Goal: Navigation & Orientation: Find specific page/section

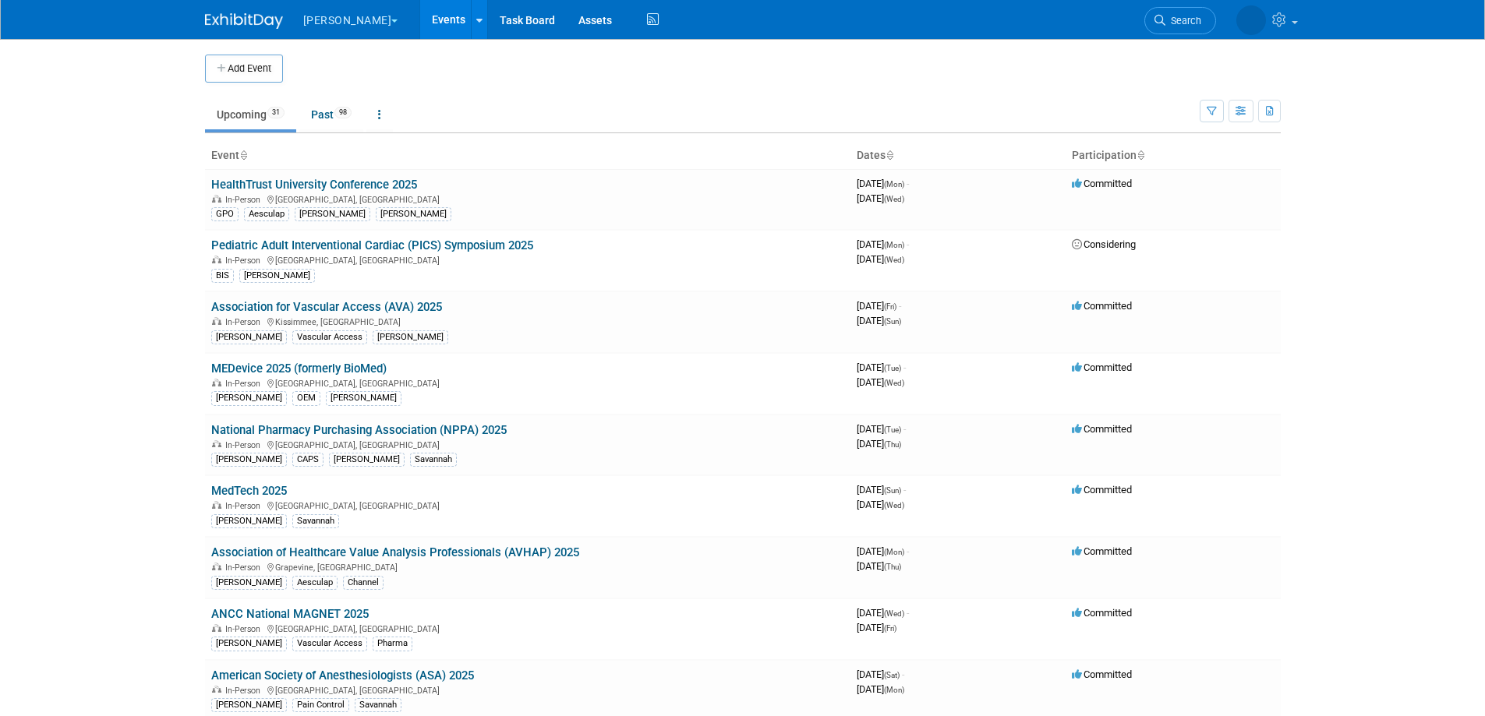
click at [267, 105] on link "Upcoming 31" at bounding box center [250, 115] width 91 height 30
click at [408, 302] on link "Association for Vascular Access (AVA) 2025" at bounding box center [326, 307] width 231 height 14
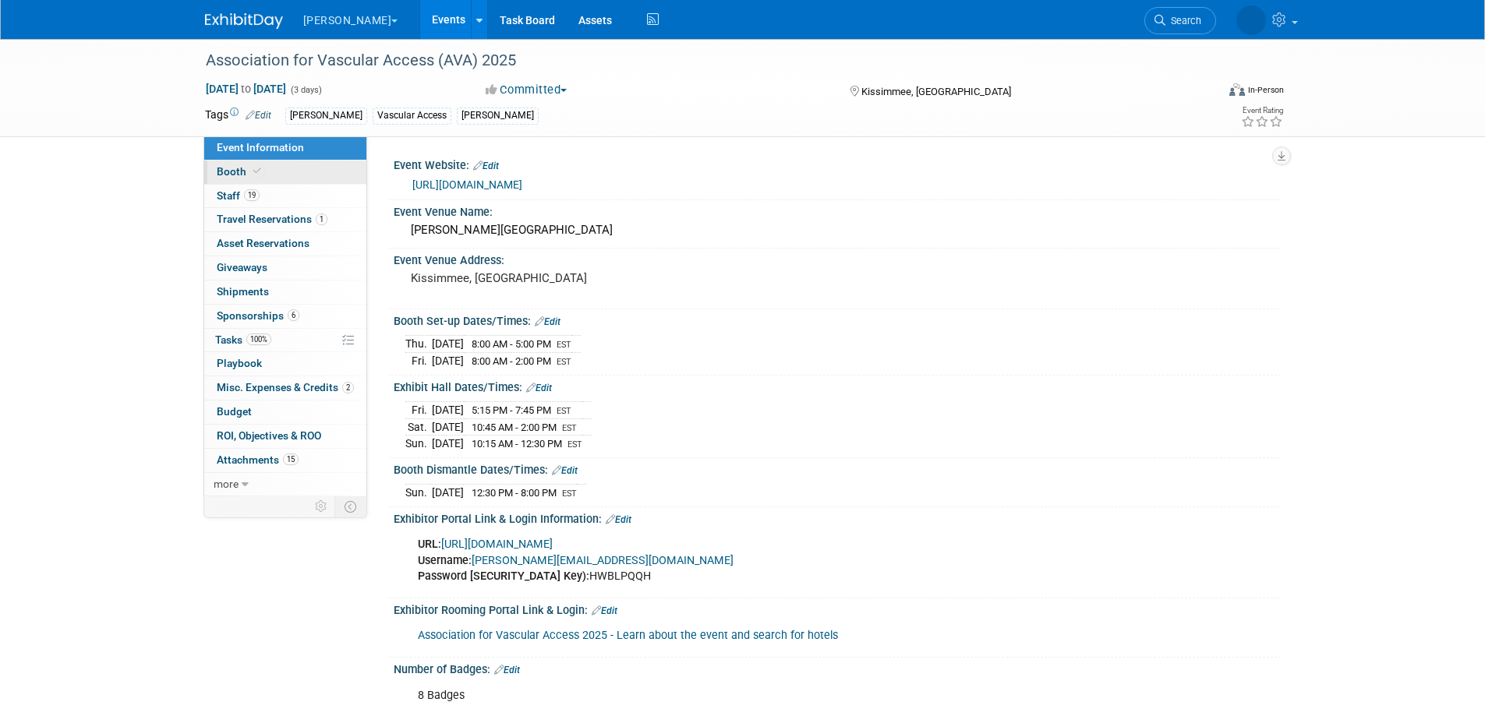
click at [231, 170] on span "Booth" at bounding box center [241, 171] width 48 height 12
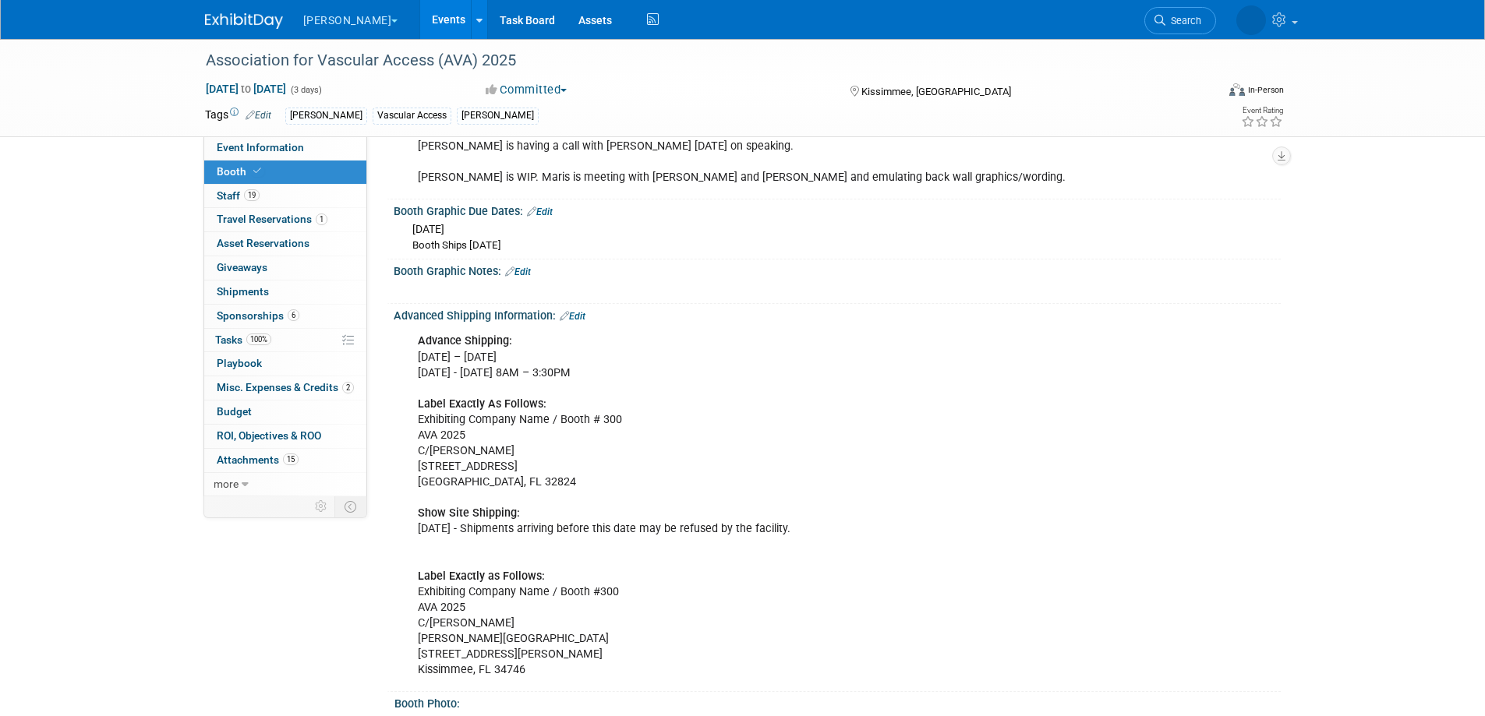
scroll to position [546, 0]
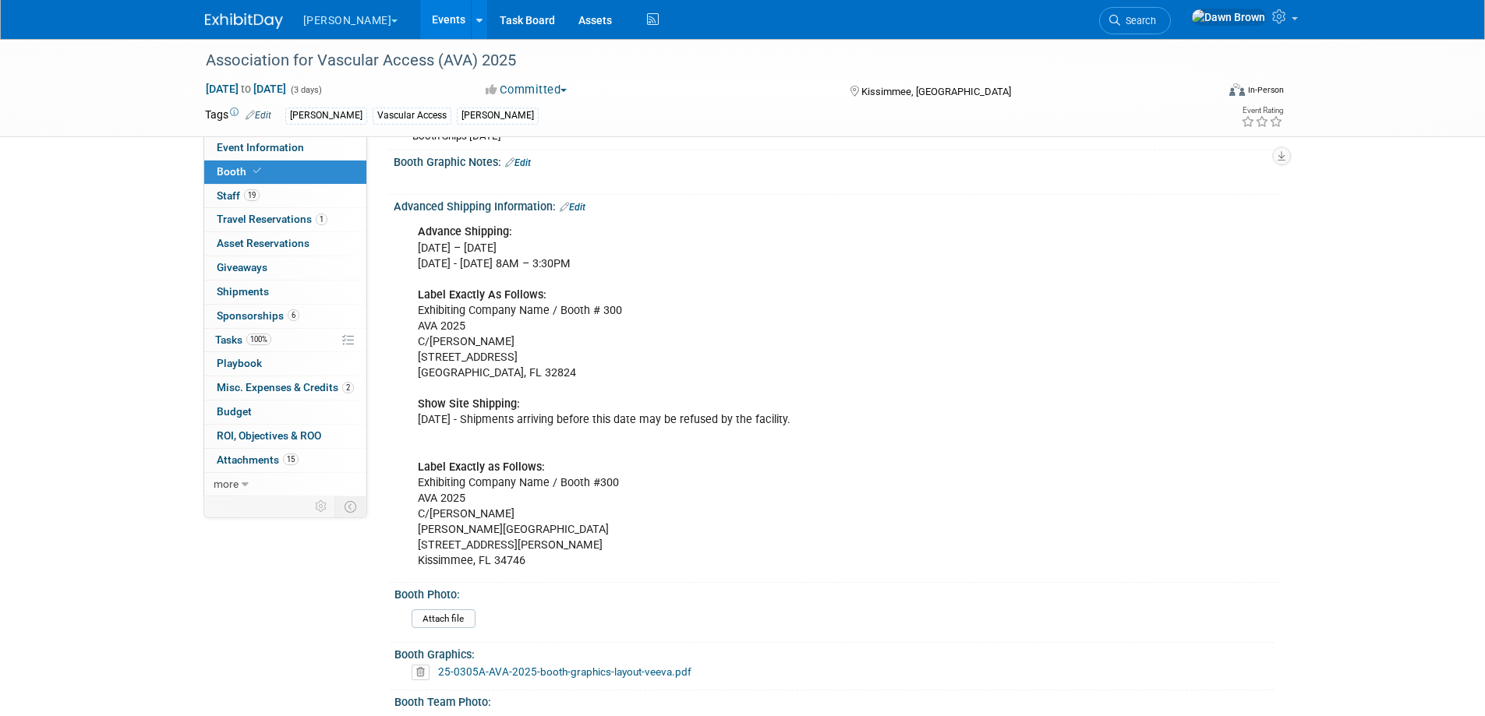
click at [228, 168] on span "Booth" at bounding box center [241, 171] width 48 height 12
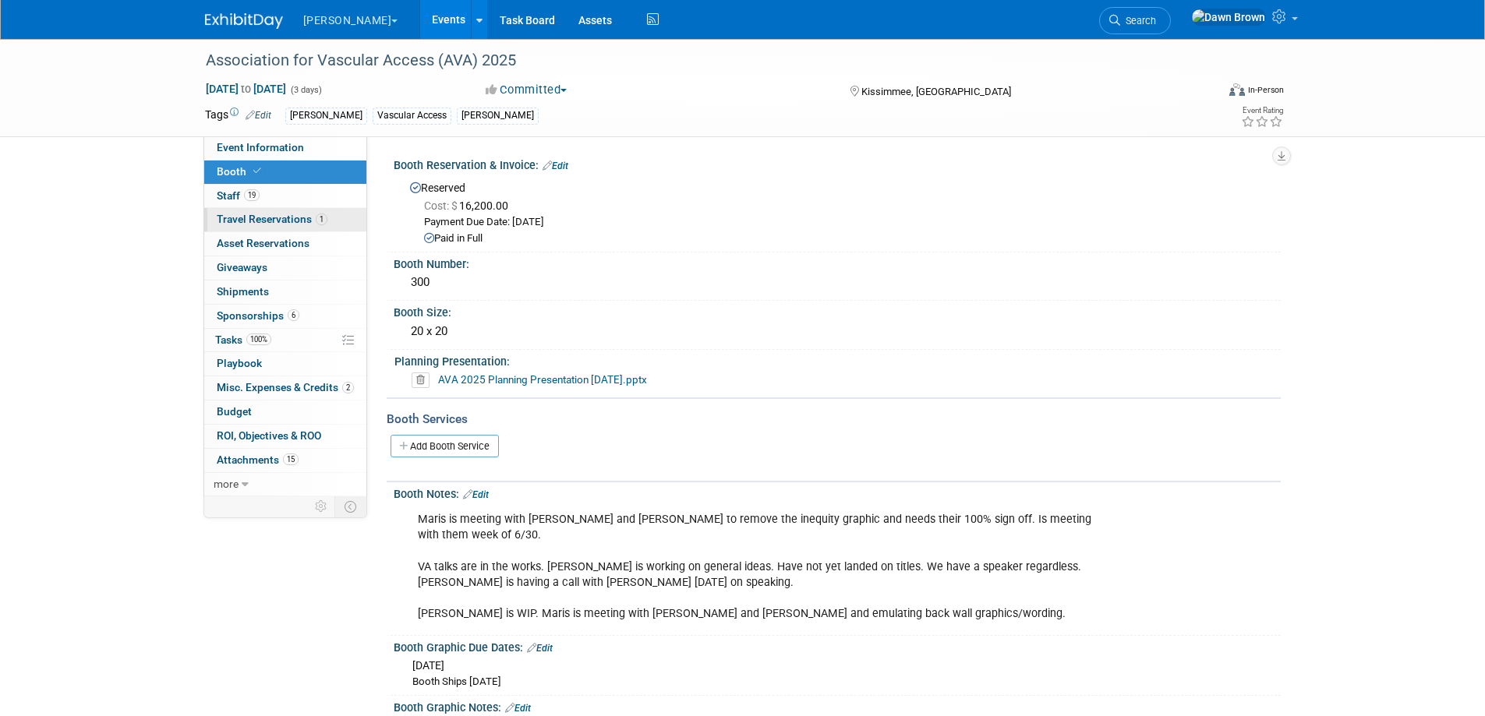
click at [242, 213] on span "Travel Reservations 1" at bounding box center [272, 219] width 111 height 12
